Goal: Task Accomplishment & Management: Manage account settings

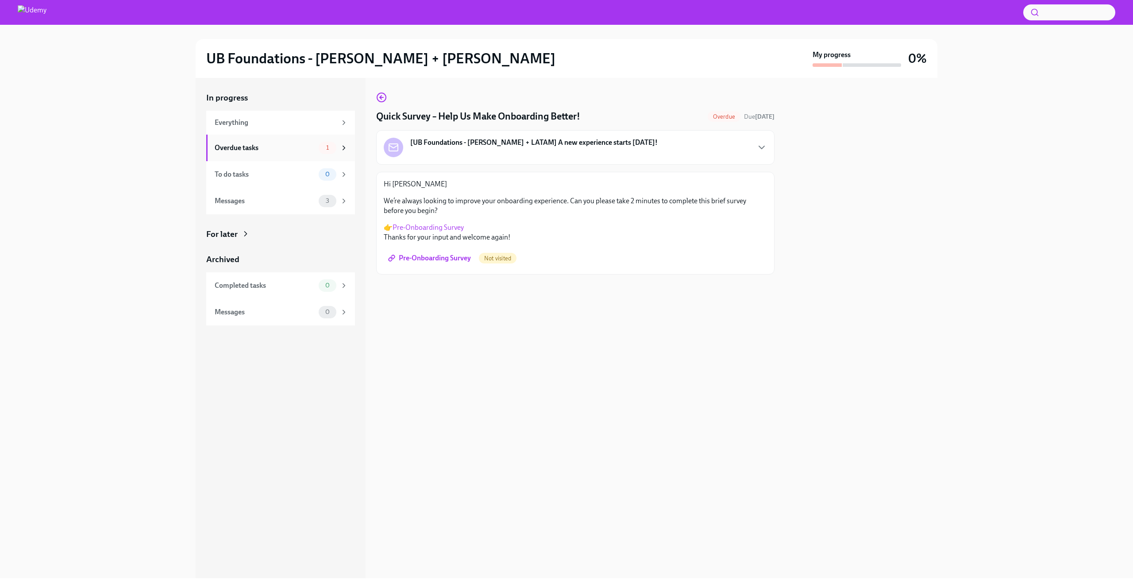
click at [274, 150] on div "Overdue tasks" at bounding box center [265, 148] width 100 height 10
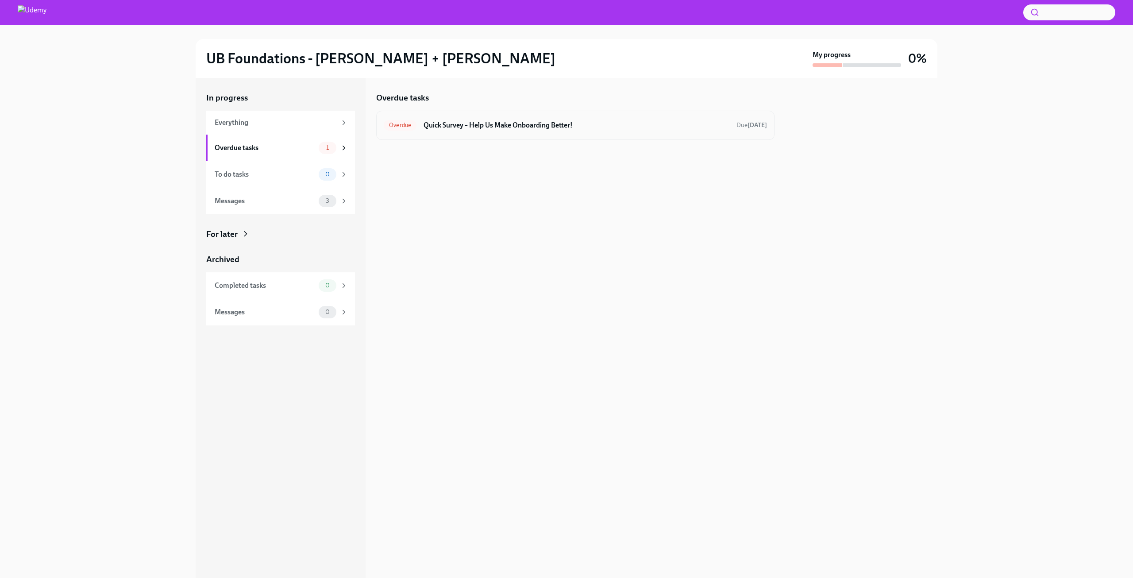
click at [555, 126] on h6 "Quick Survey – Help Us Make Onboarding Better!" at bounding box center [577, 125] width 306 height 10
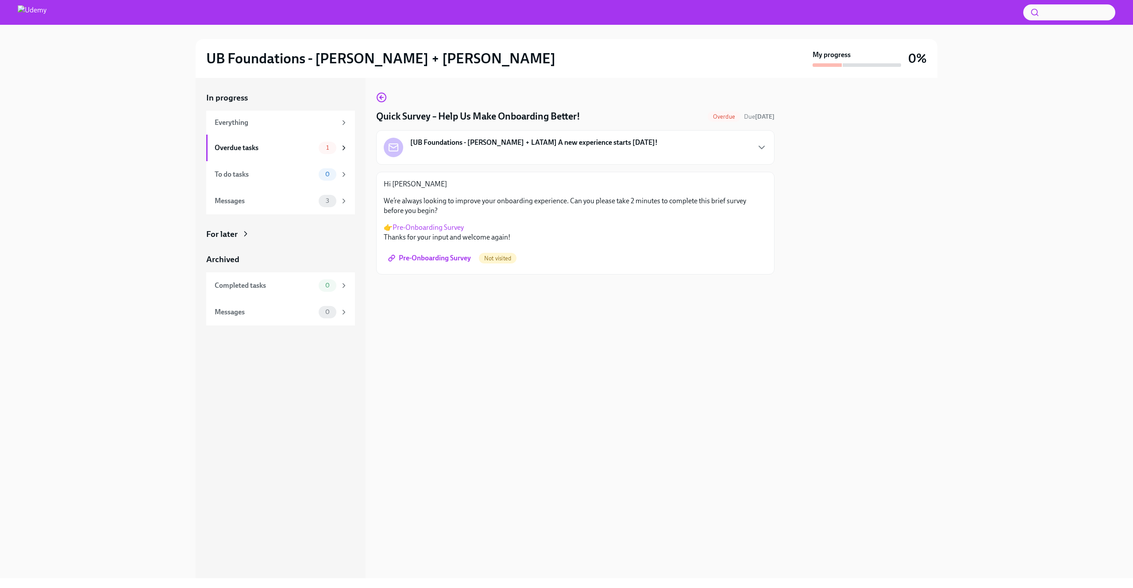
click at [433, 223] on link "Pre-Onboarding Survey" at bounding box center [428, 227] width 71 height 8
click at [275, 200] on div "Messages" at bounding box center [265, 201] width 100 height 10
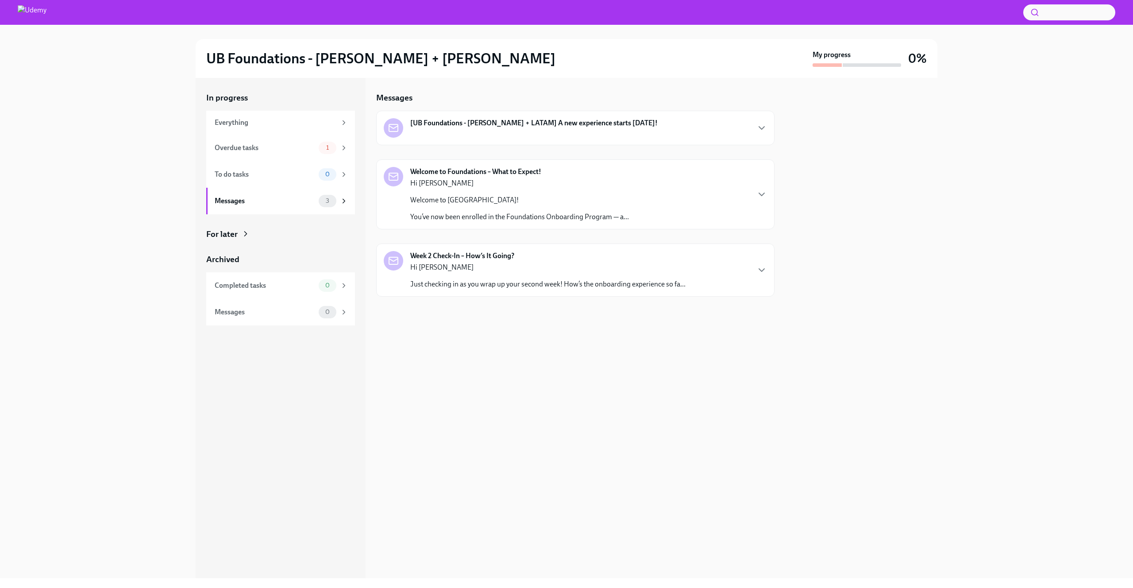
click at [580, 180] on p "Hi [PERSON_NAME]" at bounding box center [519, 183] width 219 height 10
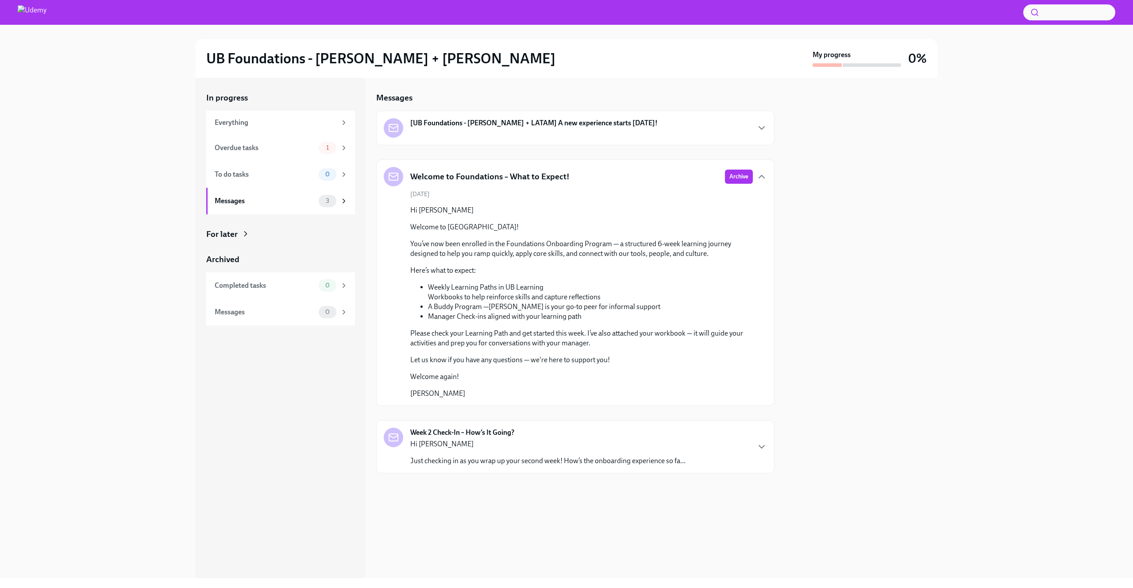
click at [557, 123] on strong "[UB Foundations - [PERSON_NAME] + LATAM] A new experience starts [DATE]!" at bounding box center [533, 123] width 247 height 10
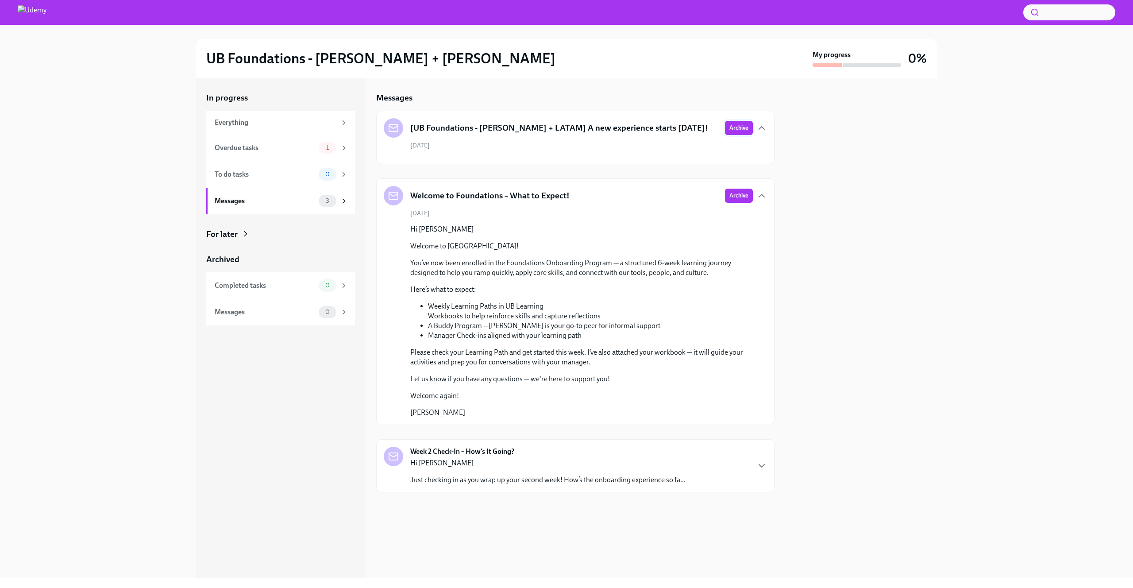
click at [740, 130] on span "Archive" at bounding box center [739, 128] width 19 height 9
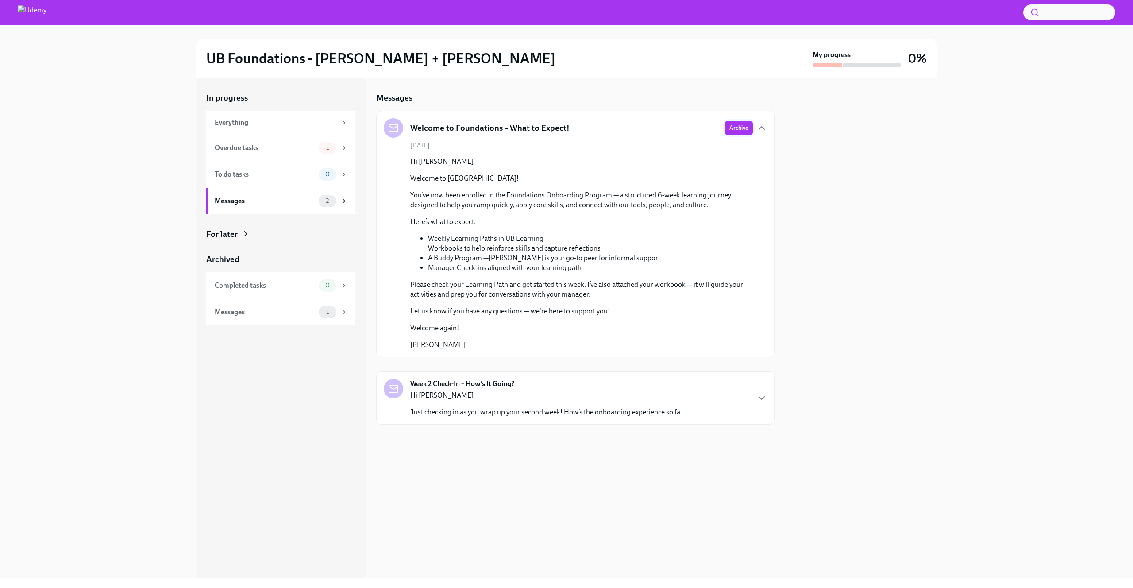
click at [735, 129] on span "Archive" at bounding box center [739, 128] width 19 height 9
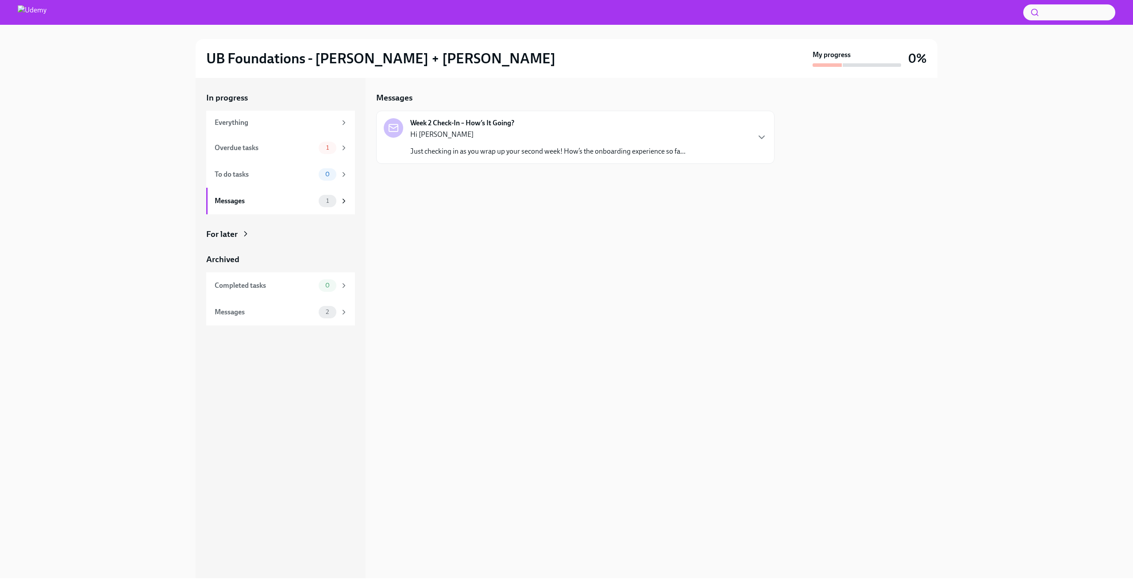
click at [577, 132] on p "Hi [PERSON_NAME]" at bounding box center [547, 135] width 275 height 10
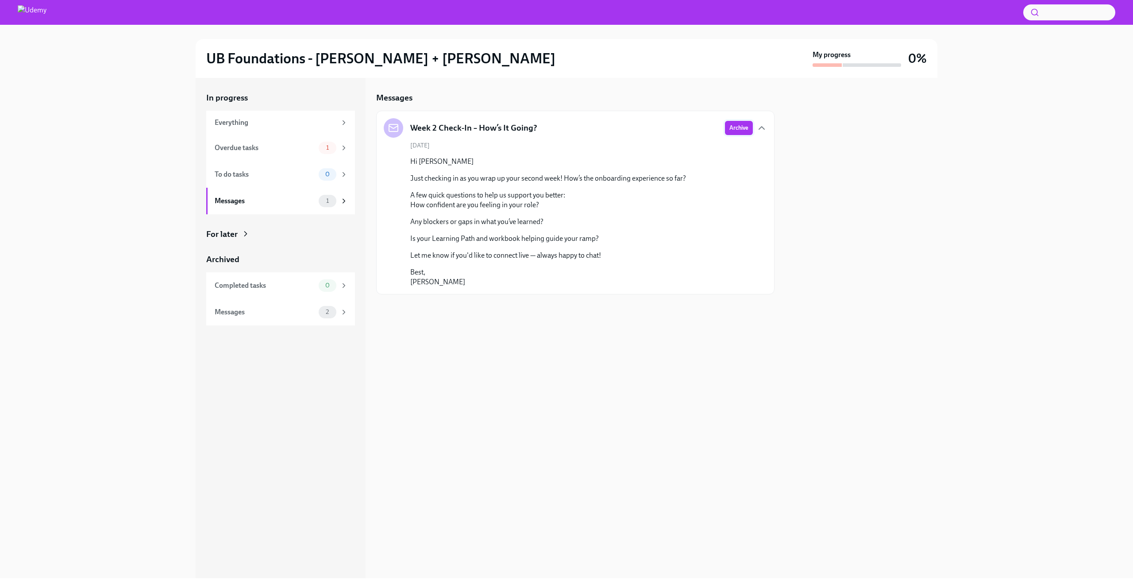
click at [739, 132] on button "Archive" at bounding box center [739, 128] width 28 height 14
